Goal: Task Accomplishment & Management: Manage account settings

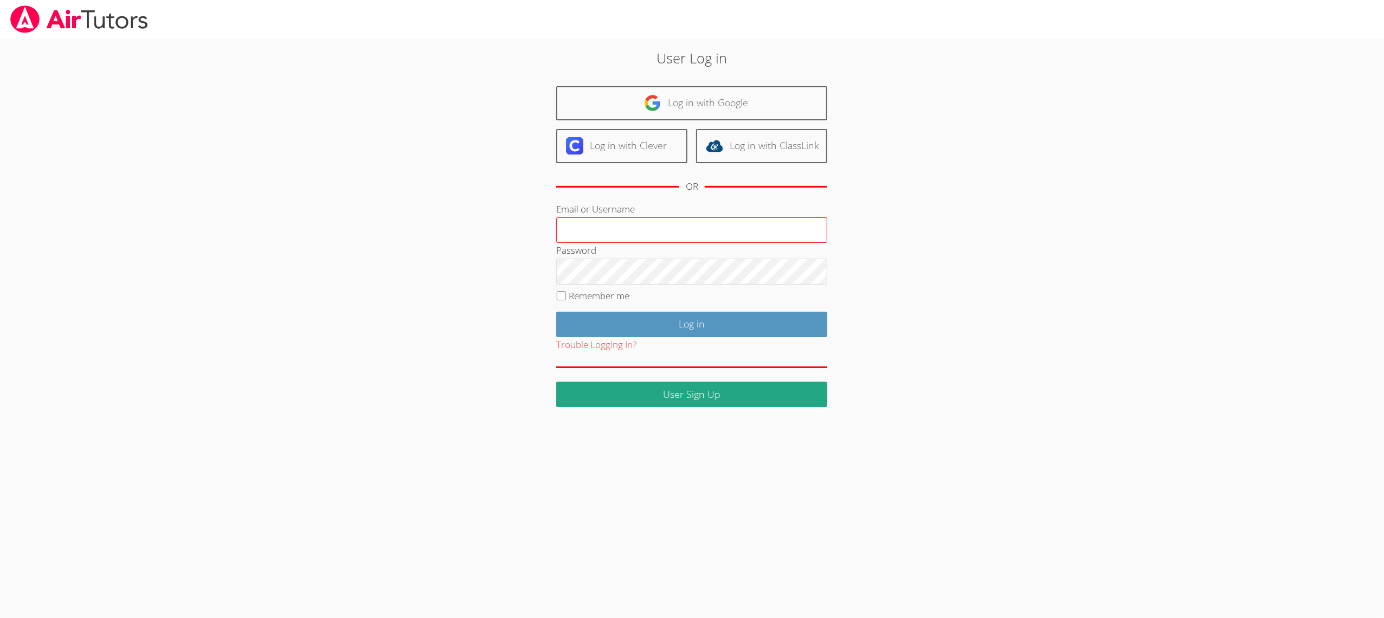
click at [594, 235] on input "Email or Username" at bounding box center [691, 230] width 271 height 26
type input "jnaalmawla"
click at [605, 326] on input "Log in" at bounding box center [691, 324] width 271 height 25
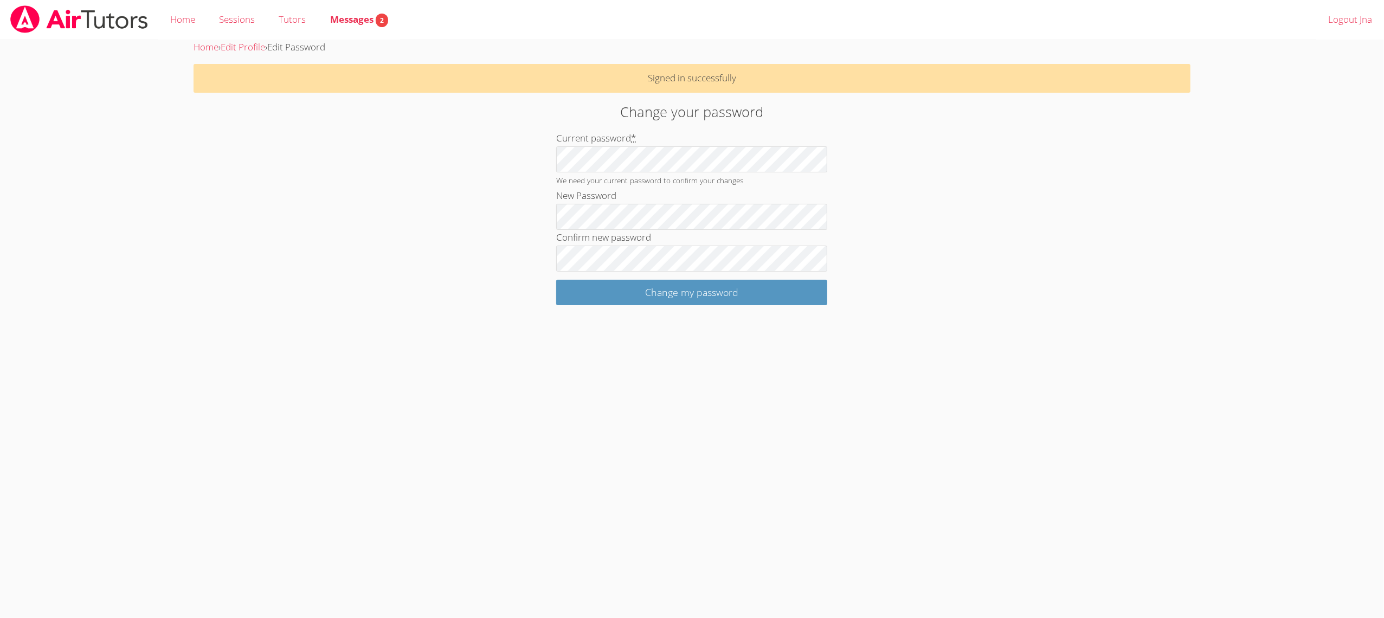
click at [587, 306] on body "Home Sessions Tutors Messages 2 Logout Jna Home › Edit Profile › Edit Password …" at bounding box center [692, 309] width 1384 height 618
click at [588, 301] on input "Change my password" at bounding box center [691, 292] width 271 height 25
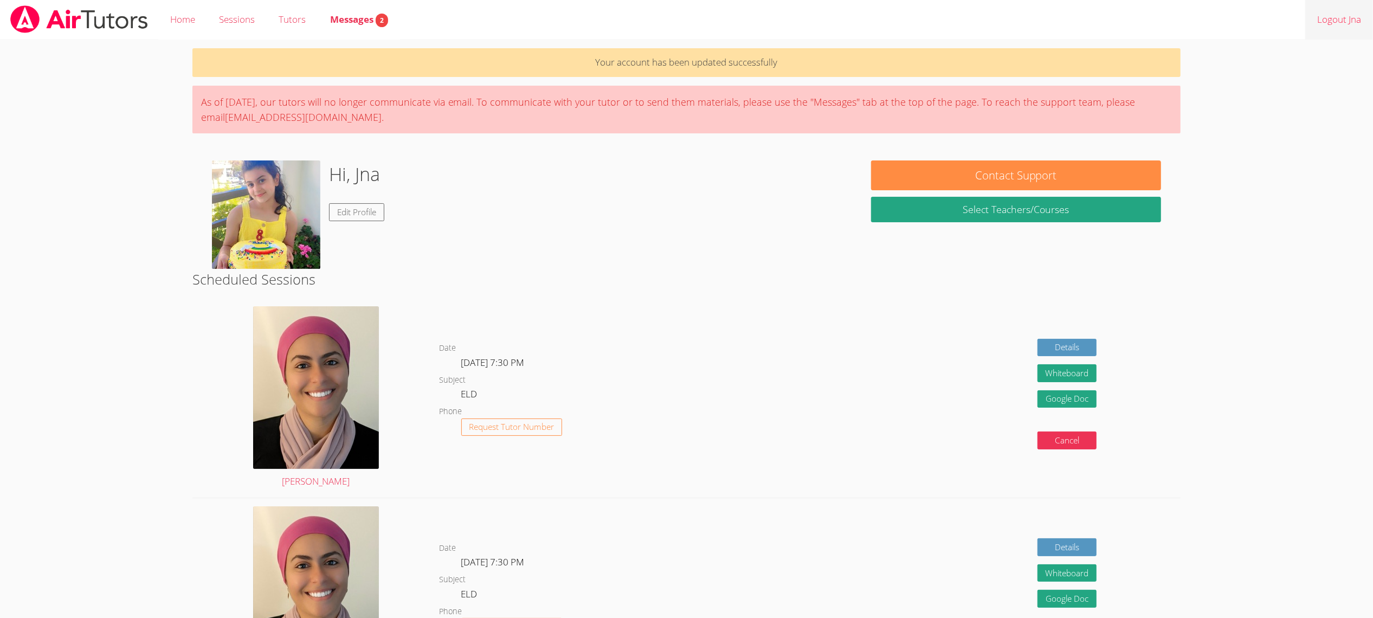
click at [1342, 23] on link "Logout Jna" at bounding box center [1339, 20] width 68 height 40
